Goal: Task Accomplishment & Management: Use online tool/utility

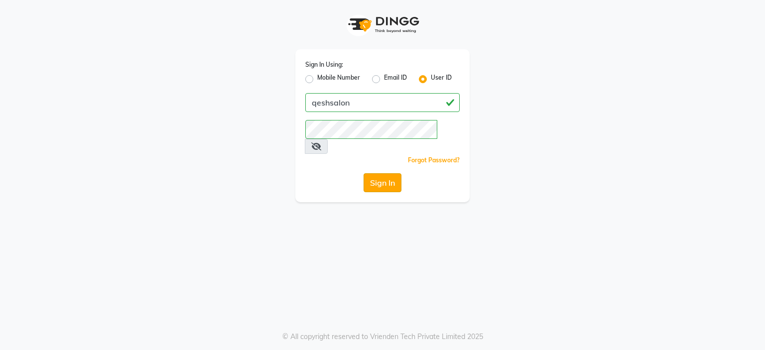
click at [389, 173] on button "Sign In" at bounding box center [383, 182] width 38 height 19
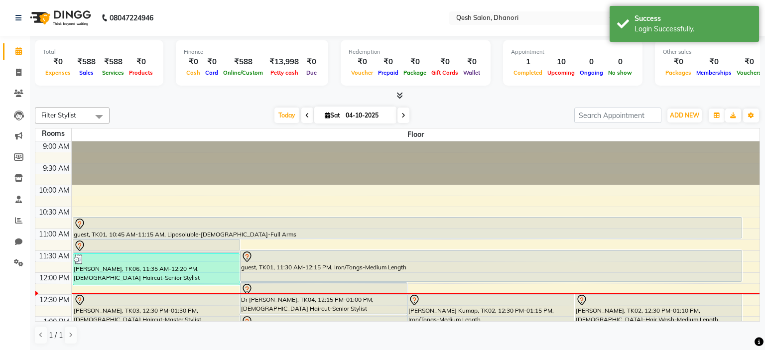
click at [398, 89] on div "Total ₹0 Expenses ₹588 Sales ₹588 Services ₹0 Products Finance ₹0 Cash ₹0 Card …" at bounding box center [397, 68] width 725 height 65
click at [401, 93] on icon at bounding box center [399, 95] width 6 height 7
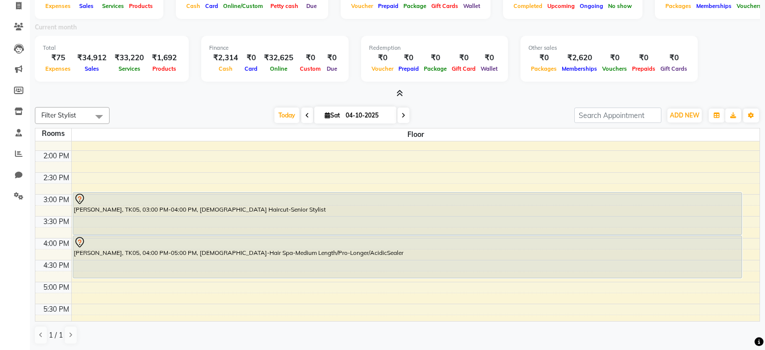
scroll to position [210, 0]
click at [99, 114] on span at bounding box center [99, 116] width 20 height 19
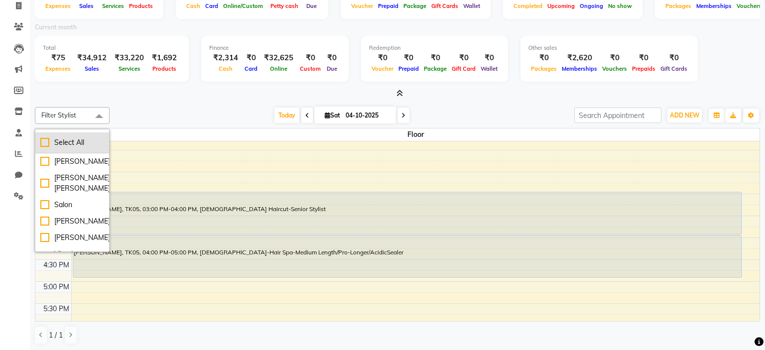
click at [56, 134] on li "Select All" at bounding box center [72, 142] width 74 height 21
checkbox input "true"
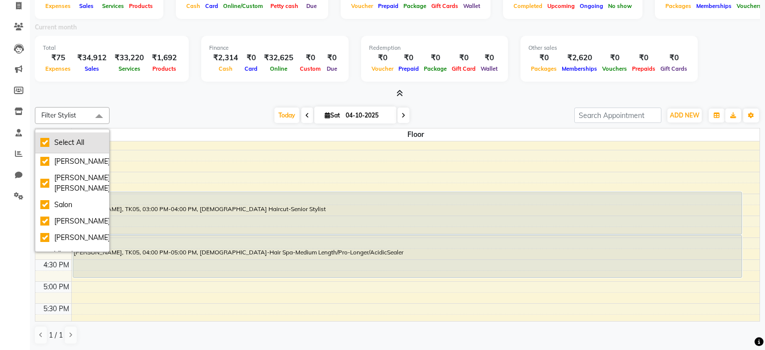
checkbox input "true"
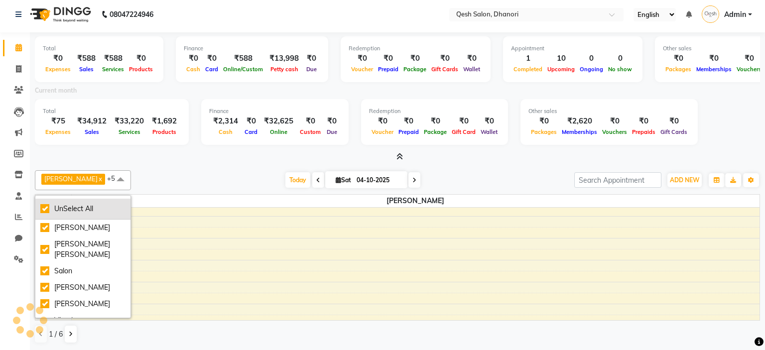
scroll to position [2, 0]
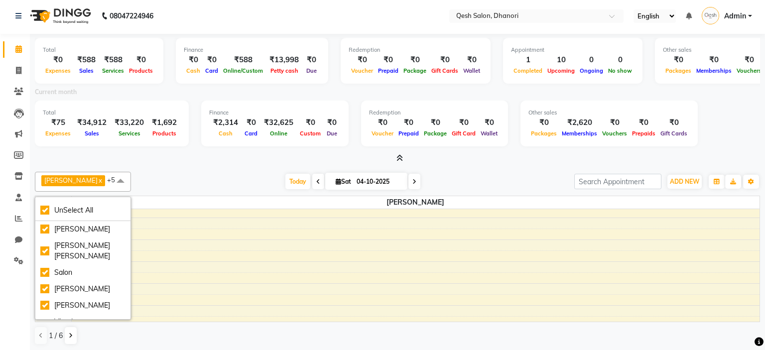
click at [193, 153] on div at bounding box center [397, 158] width 725 height 10
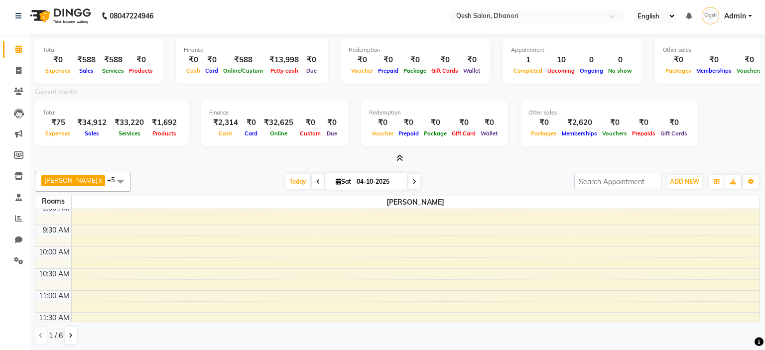
scroll to position [0, 0]
click at [714, 183] on icon "button" at bounding box center [717, 182] width 6 height 6
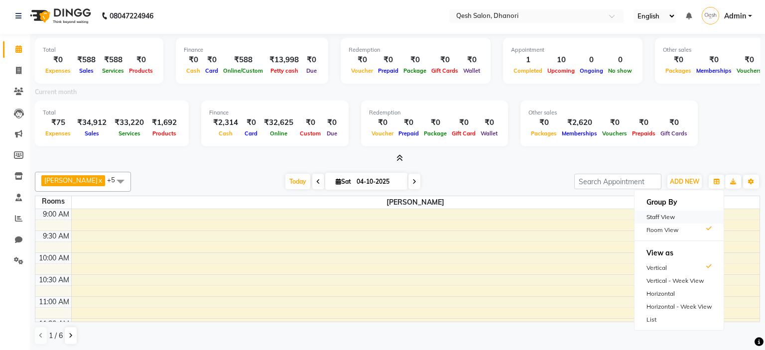
click at [664, 212] on div "Staff View" at bounding box center [679, 217] width 89 height 13
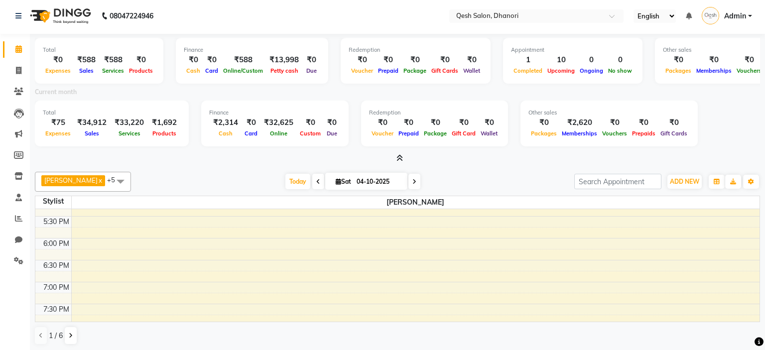
scroll to position [368, 0]
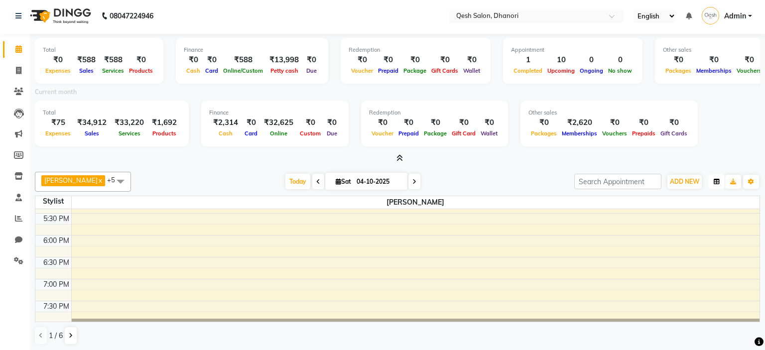
click at [718, 182] on icon "button" at bounding box center [717, 182] width 6 height 6
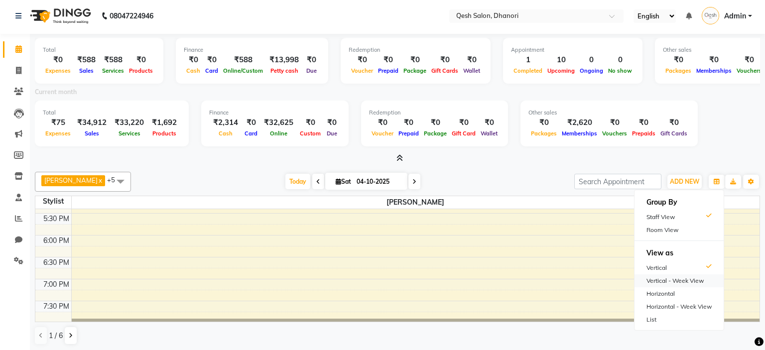
click at [674, 280] on div "Vertical - Week View" at bounding box center [679, 280] width 89 height 13
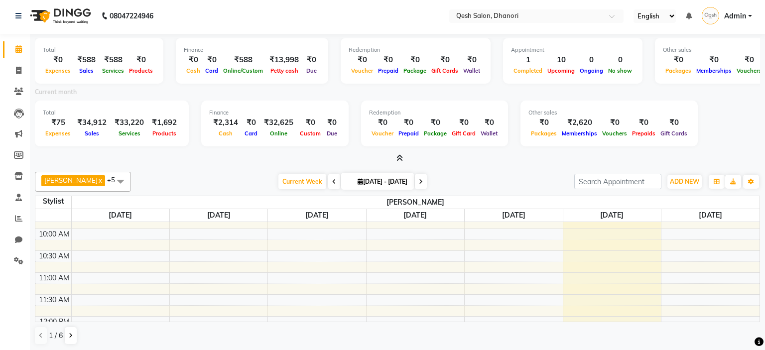
scroll to position [0, 0]
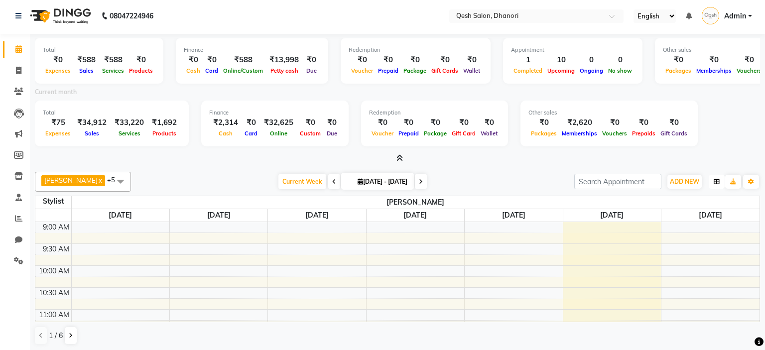
click at [714, 181] on button "button" at bounding box center [717, 182] width 16 height 14
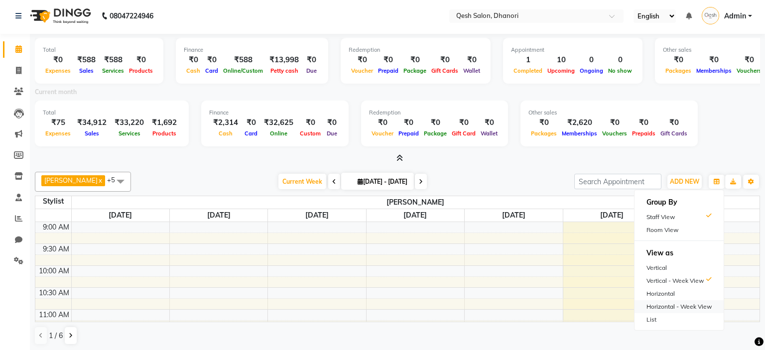
click at [688, 301] on div "Horizontal - Week View" at bounding box center [679, 306] width 89 height 13
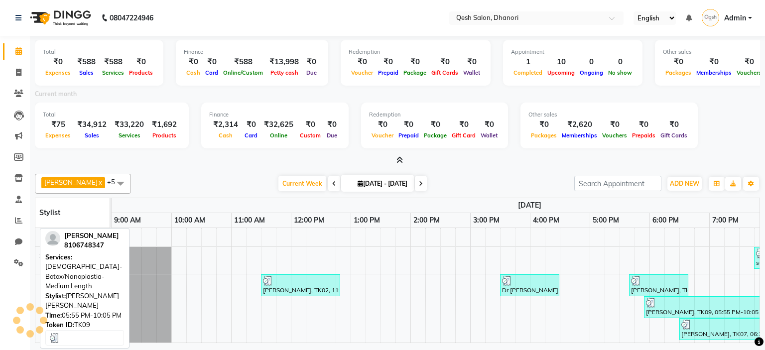
scroll to position [0, 179]
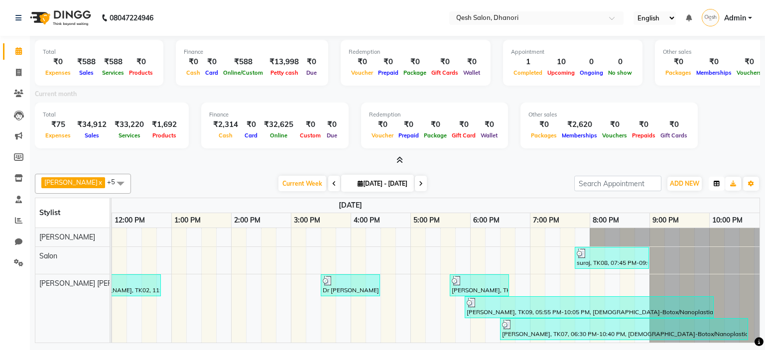
click at [710, 180] on button "button" at bounding box center [717, 184] width 16 height 14
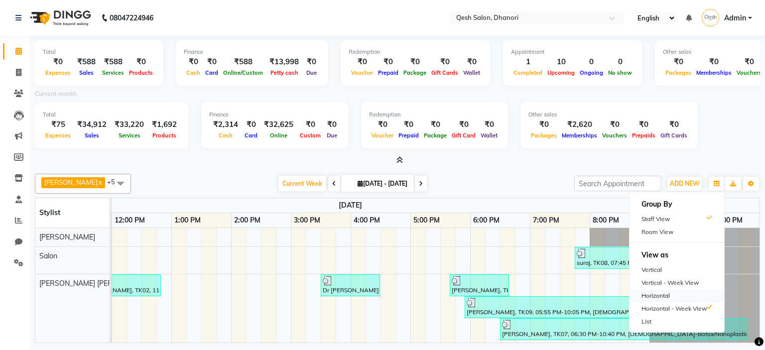
click at [660, 298] on div "Horizontal" at bounding box center [677, 295] width 95 height 13
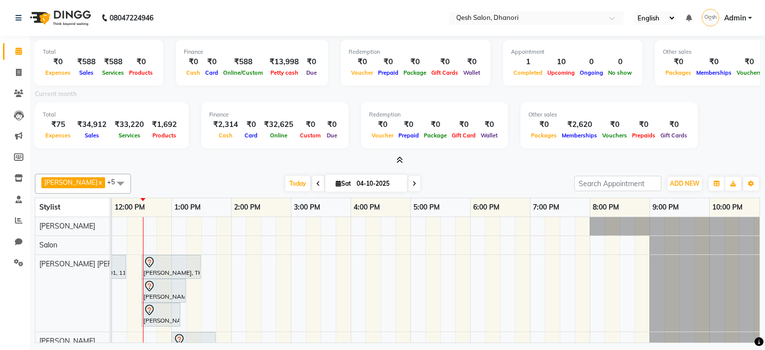
click at [218, 159] on div at bounding box center [397, 160] width 725 height 10
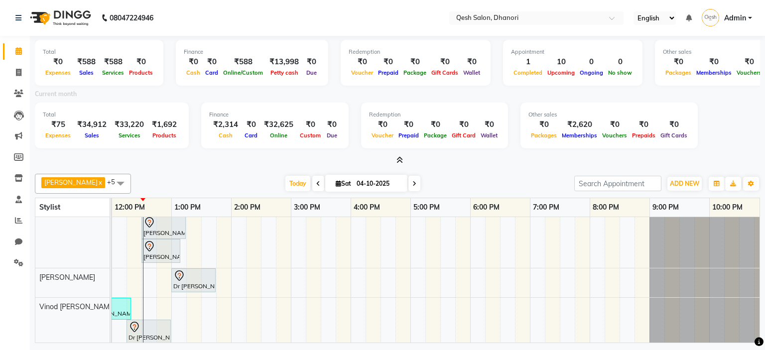
scroll to position [0, 0]
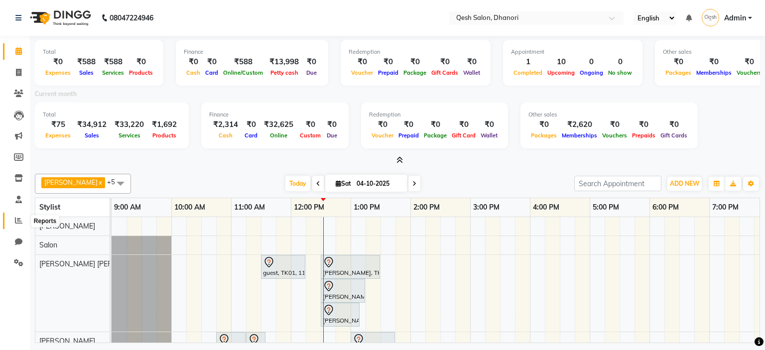
click at [24, 218] on span at bounding box center [18, 220] width 17 height 11
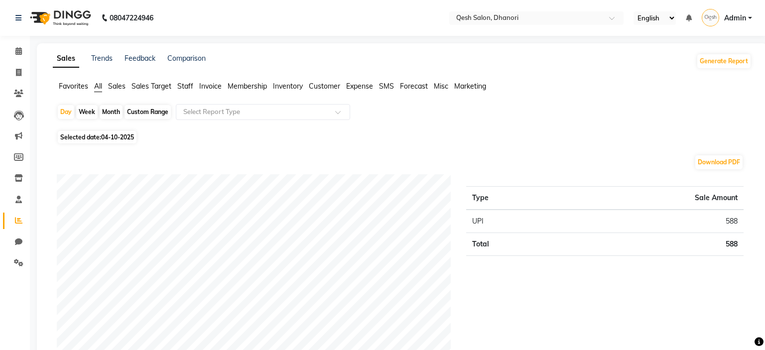
click at [13, 61] on li "Calendar" at bounding box center [15, 51] width 30 height 21
click at [18, 50] on icon at bounding box center [18, 50] width 6 height 7
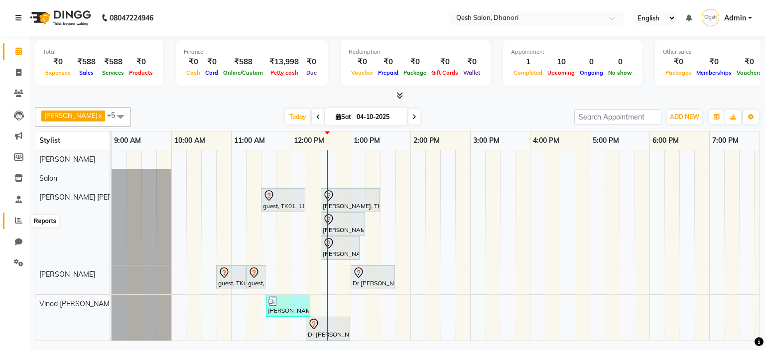
click at [13, 226] on span at bounding box center [18, 220] width 17 height 11
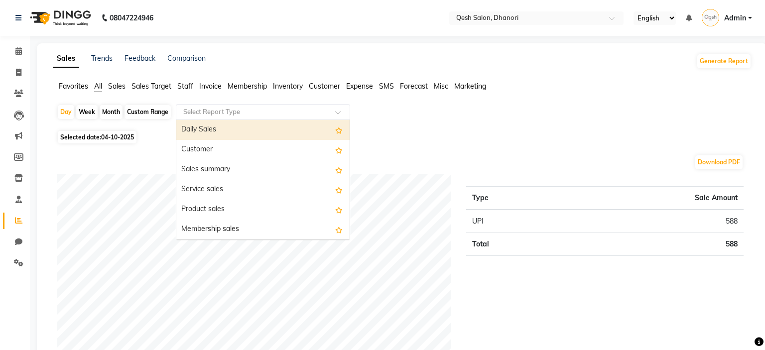
click at [307, 110] on input "text" at bounding box center [252, 112] width 143 height 10
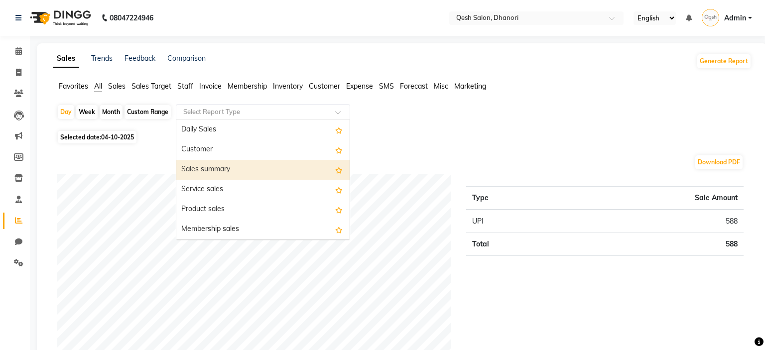
click at [246, 167] on div "Sales summary" at bounding box center [262, 170] width 173 height 20
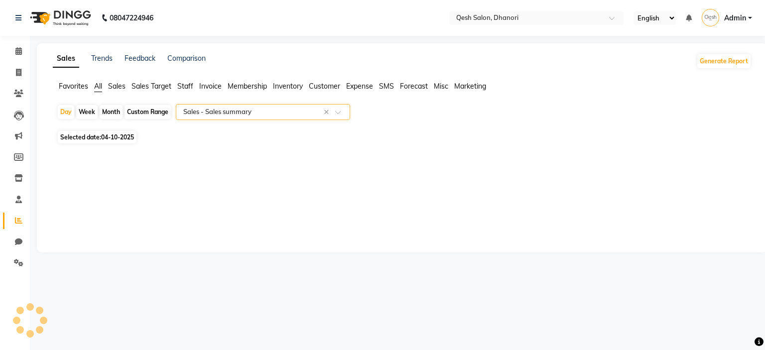
select select "full_report"
select select "csv"
click at [12, 51] on span at bounding box center [18, 51] width 17 height 11
